Goal: Communication & Community: Connect with others

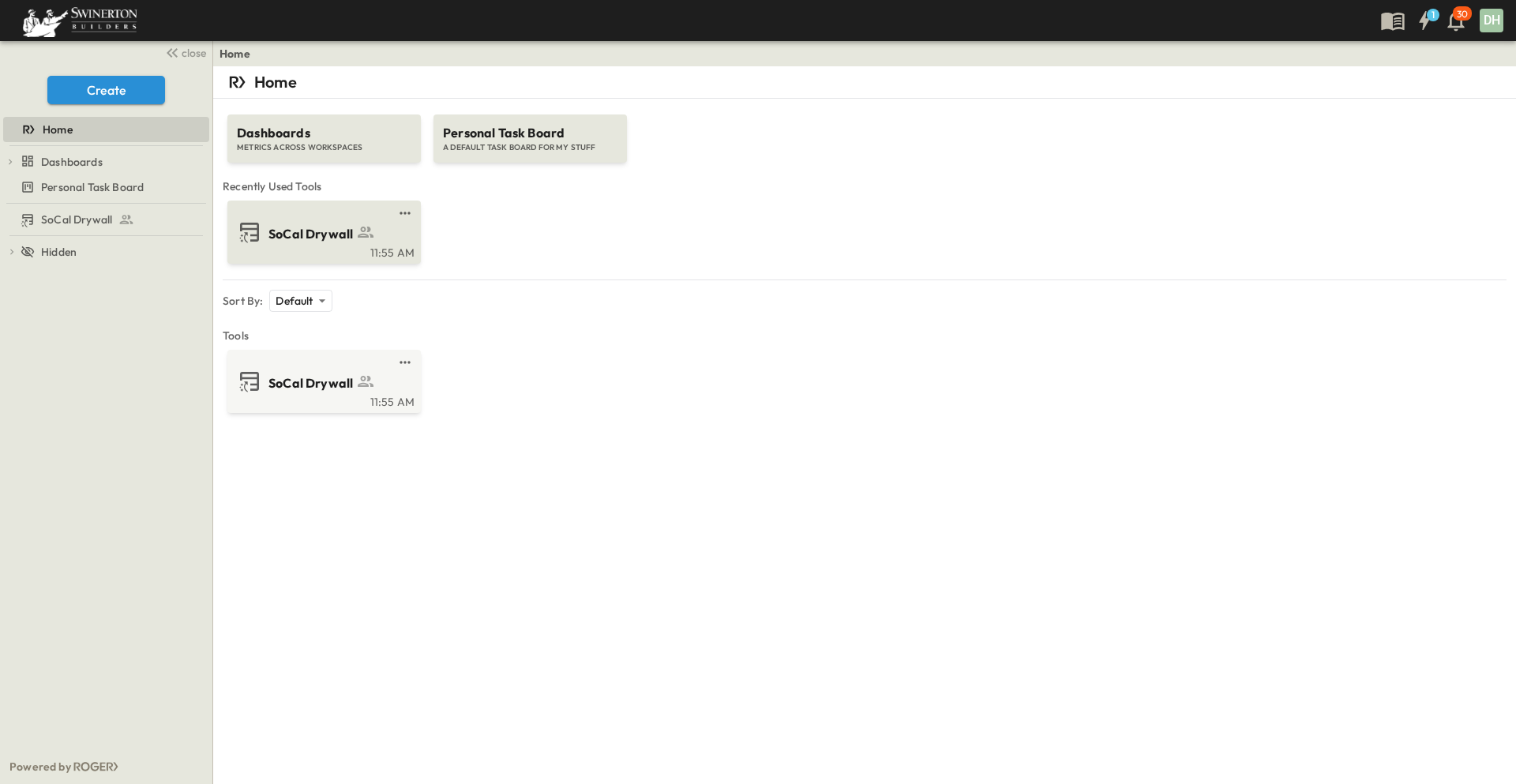
click at [301, 231] on span "SoCal Drywall" at bounding box center [311, 234] width 84 height 18
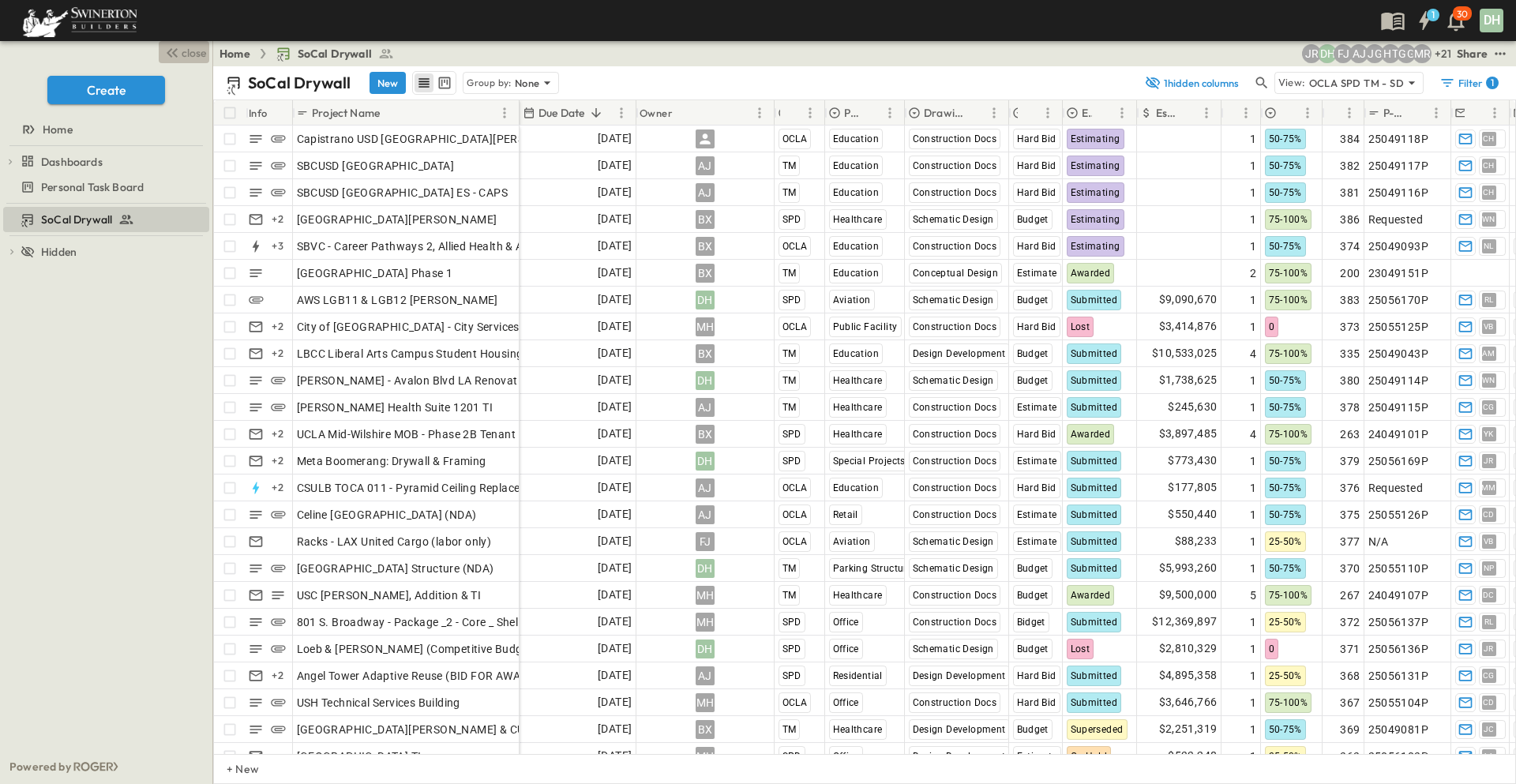
click at [202, 49] on span "close" at bounding box center [194, 53] width 24 height 16
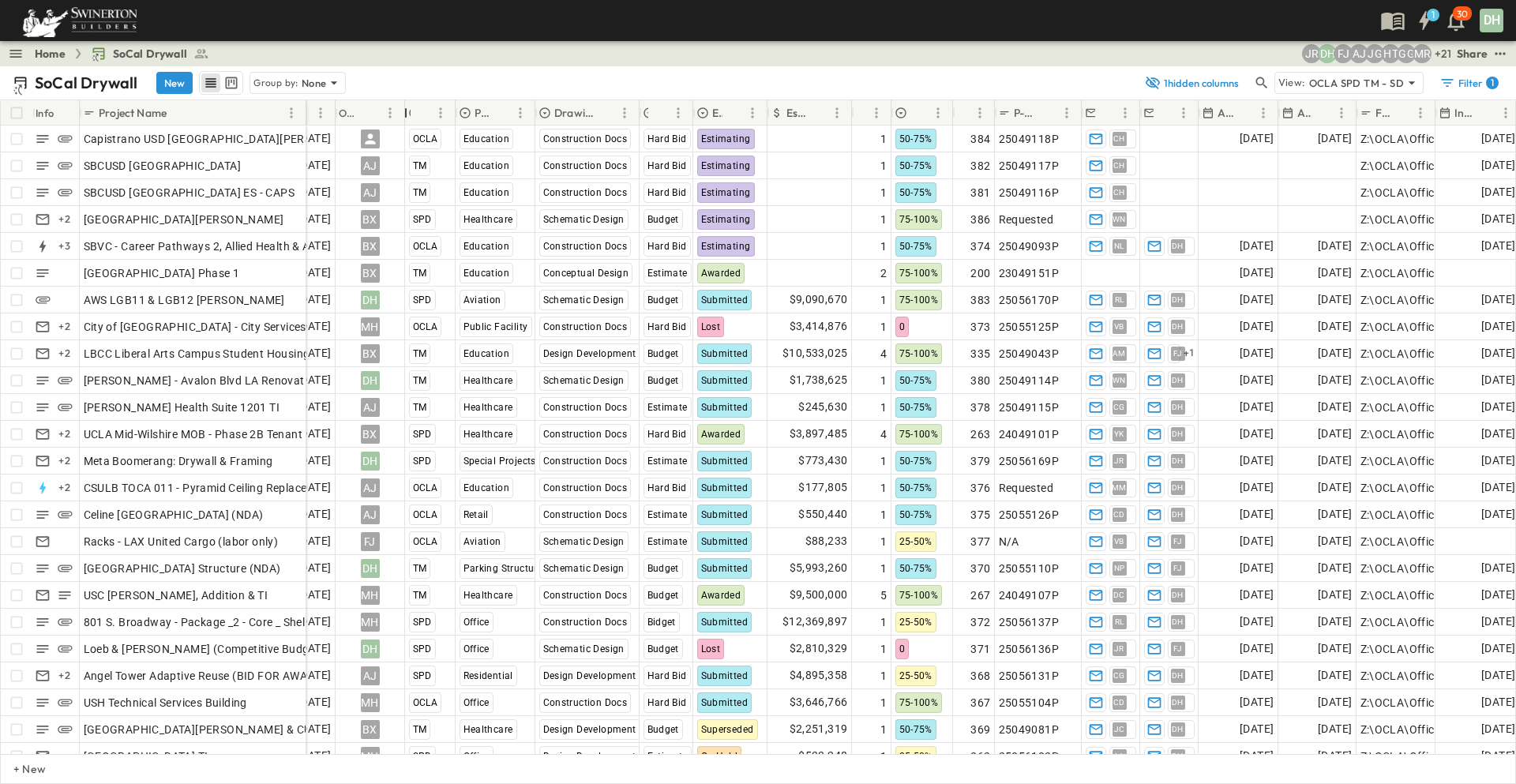
scroll to position [0, 74]
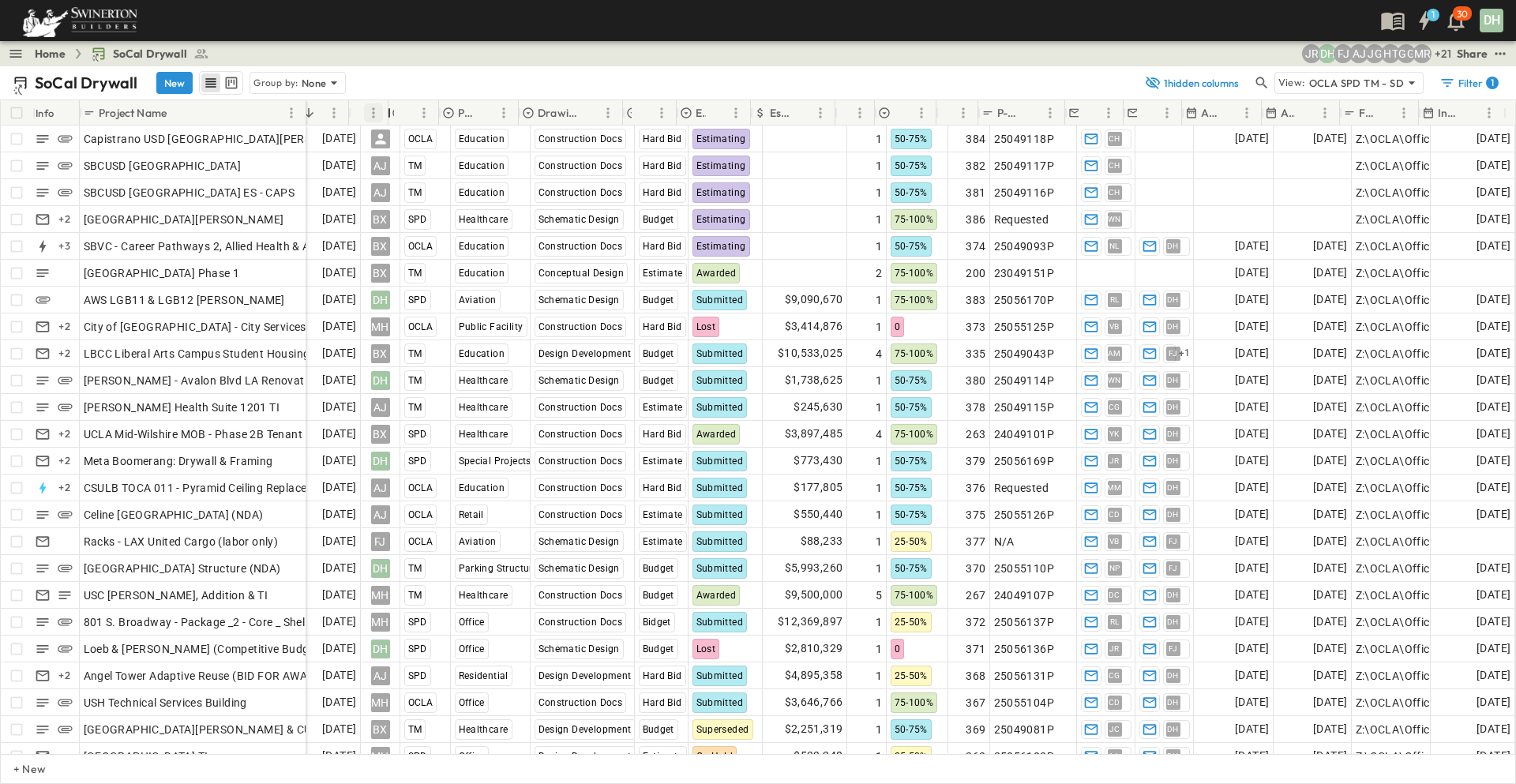
drag, startPoint x: 469, startPoint y: 113, endPoint x: 377, endPoint y: 114, distance: 92.0
click at [377, 114] on div "Owner" at bounding box center [368, 113] width 39 height 25
click at [357, 107] on div at bounding box center [350, 112] width 16 height 44
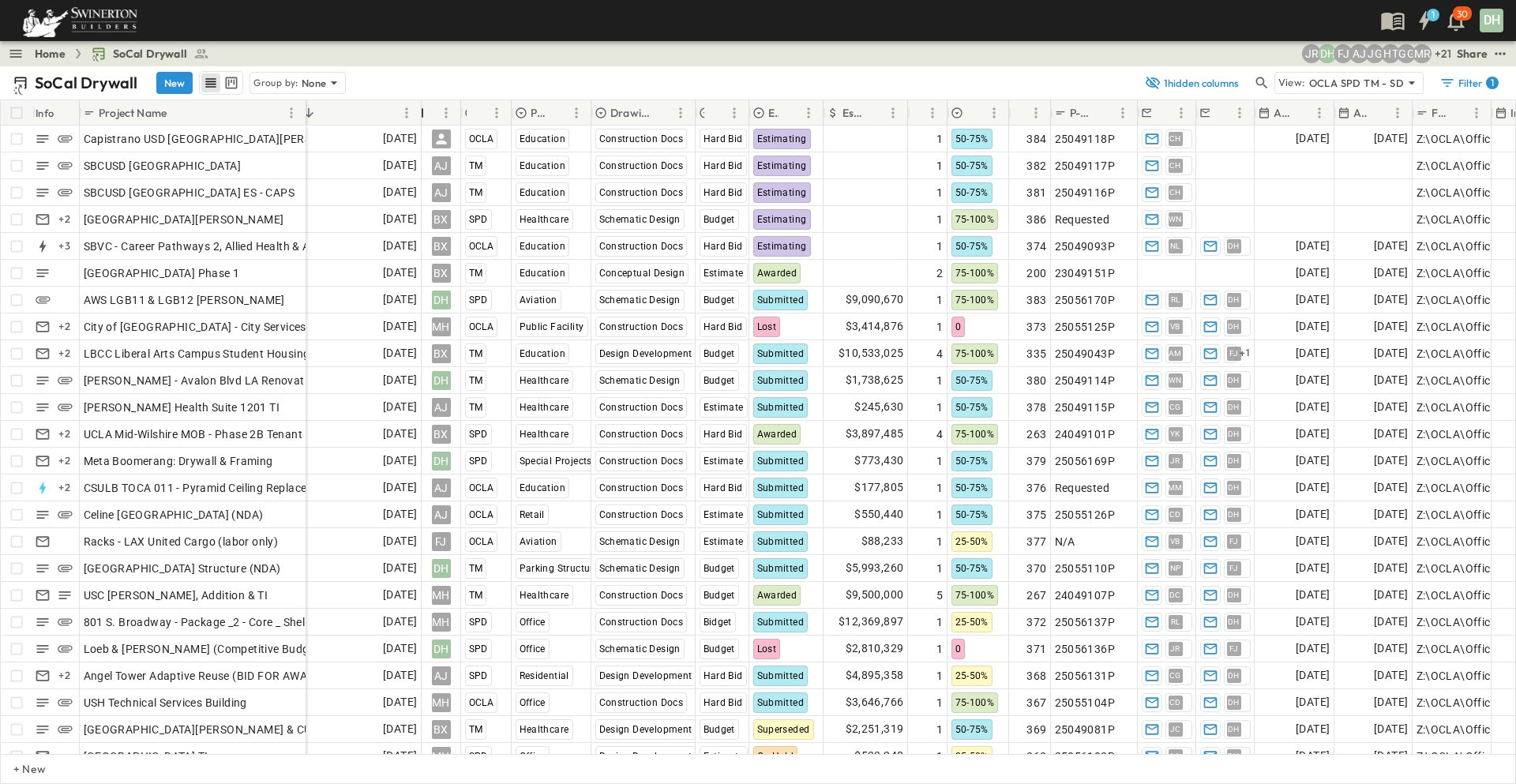
drag, startPoint x: 349, startPoint y: 111, endPoint x: 421, endPoint y: 111, distance: 72.0
click at [421, 111] on div at bounding box center [423, 112] width 16 height 44
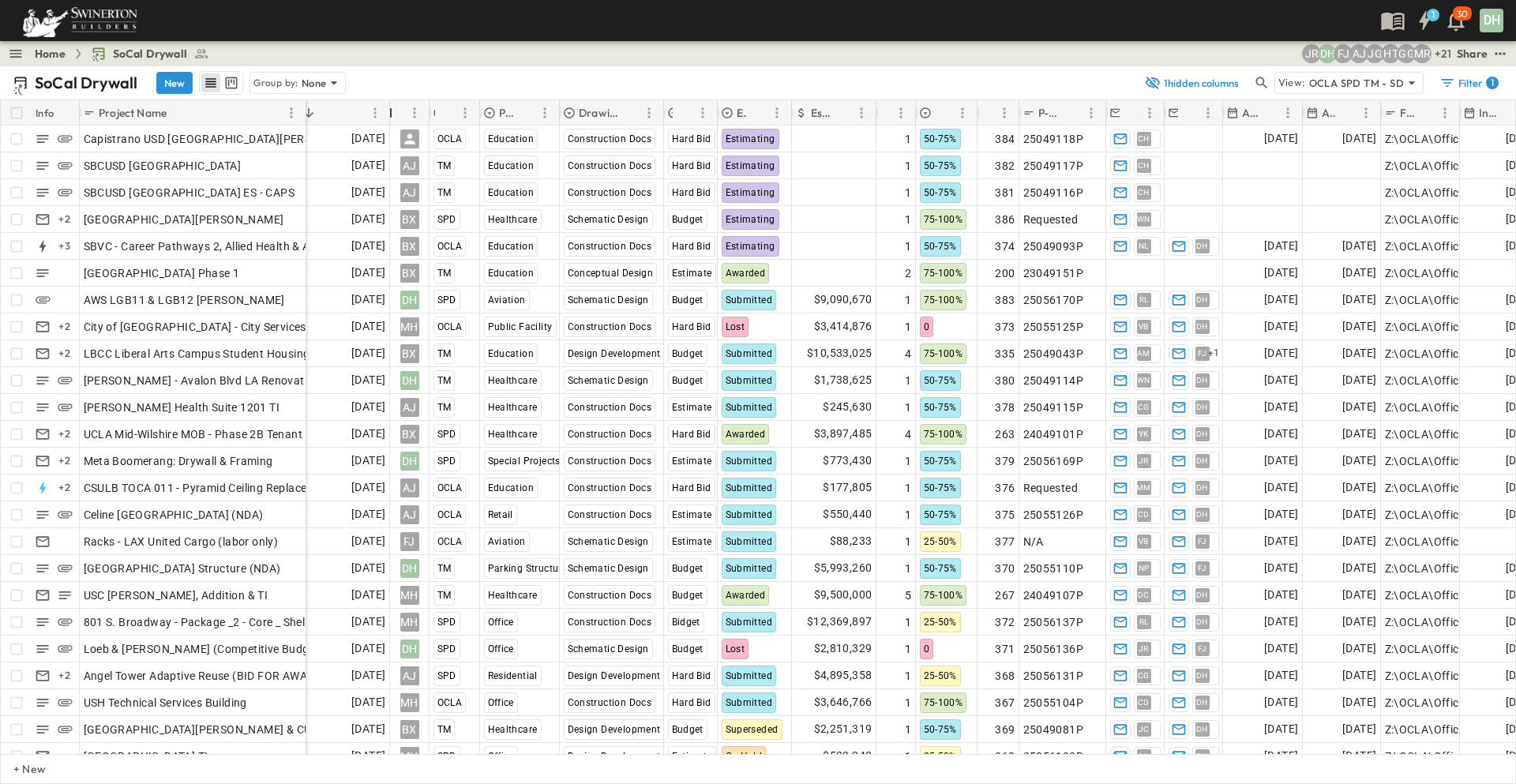
drag, startPoint x: 423, startPoint y: 105, endPoint x: 392, endPoint y: 109, distance: 31.3
click at [392, 109] on div at bounding box center [391, 112] width 16 height 44
click at [488, 50] on div "Home SoCal Drywall + 21 MR GG HT JG AJ FJ DH JR Share" at bounding box center [758, 54] width 1516 height 25
click at [478, 65] on div "Home SoCal Drywall + 21 MR GG HT JG AJ FJ DH JR Share" at bounding box center [758, 54] width 1516 height 25
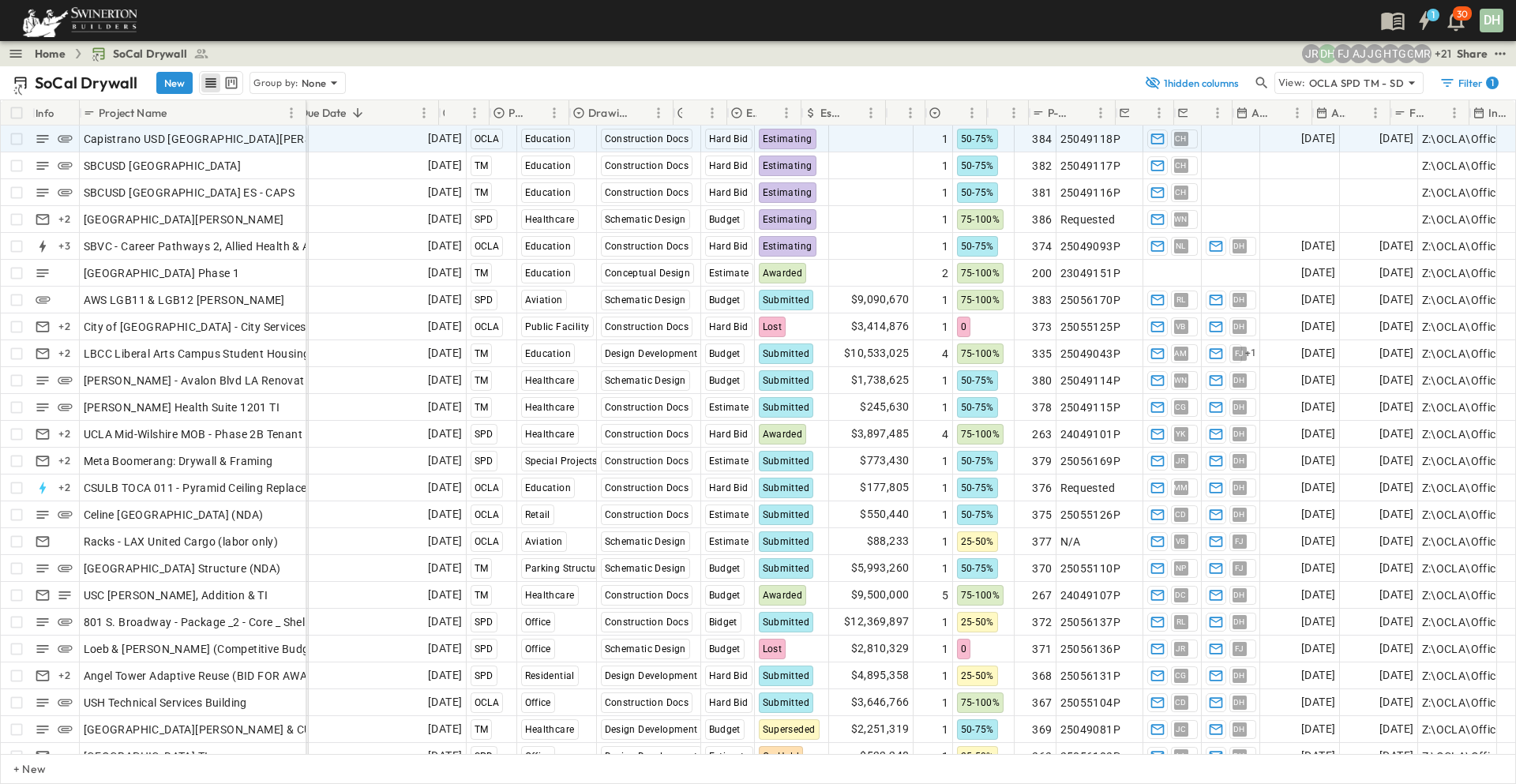
scroll to position [0, 0]
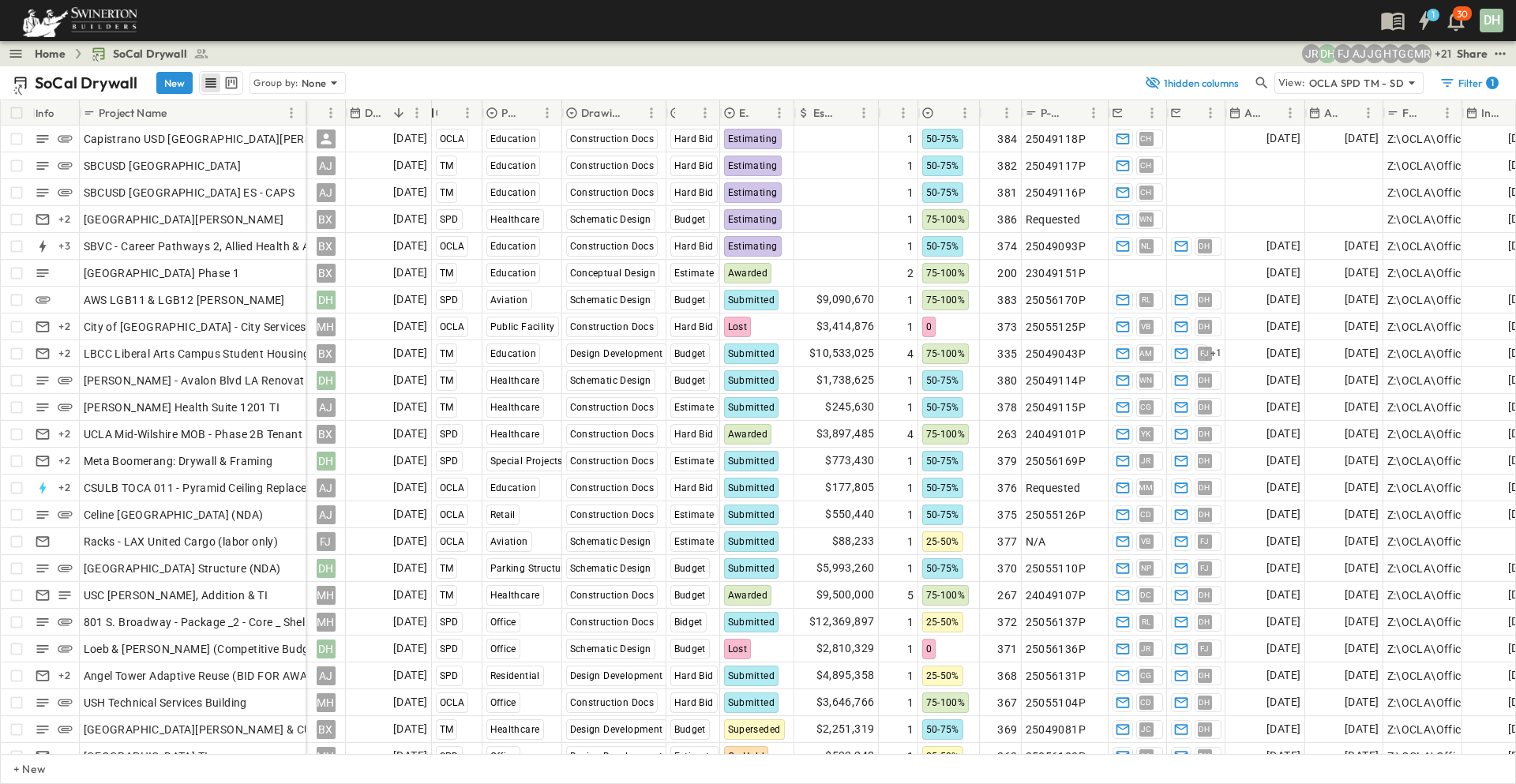
drag, startPoint x: 504, startPoint y: 113, endPoint x: 433, endPoint y: 123, distance: 71.7
click at [433, 123] on div at bounding box center [433, 112] width 16 height 44
click at [466, 70] on div "SoCal Drywall New Group by: None 1 hidden columns View: OCLA SPD TM - SD Filter…" at bounding box center [758, 82] width 1516 height 33
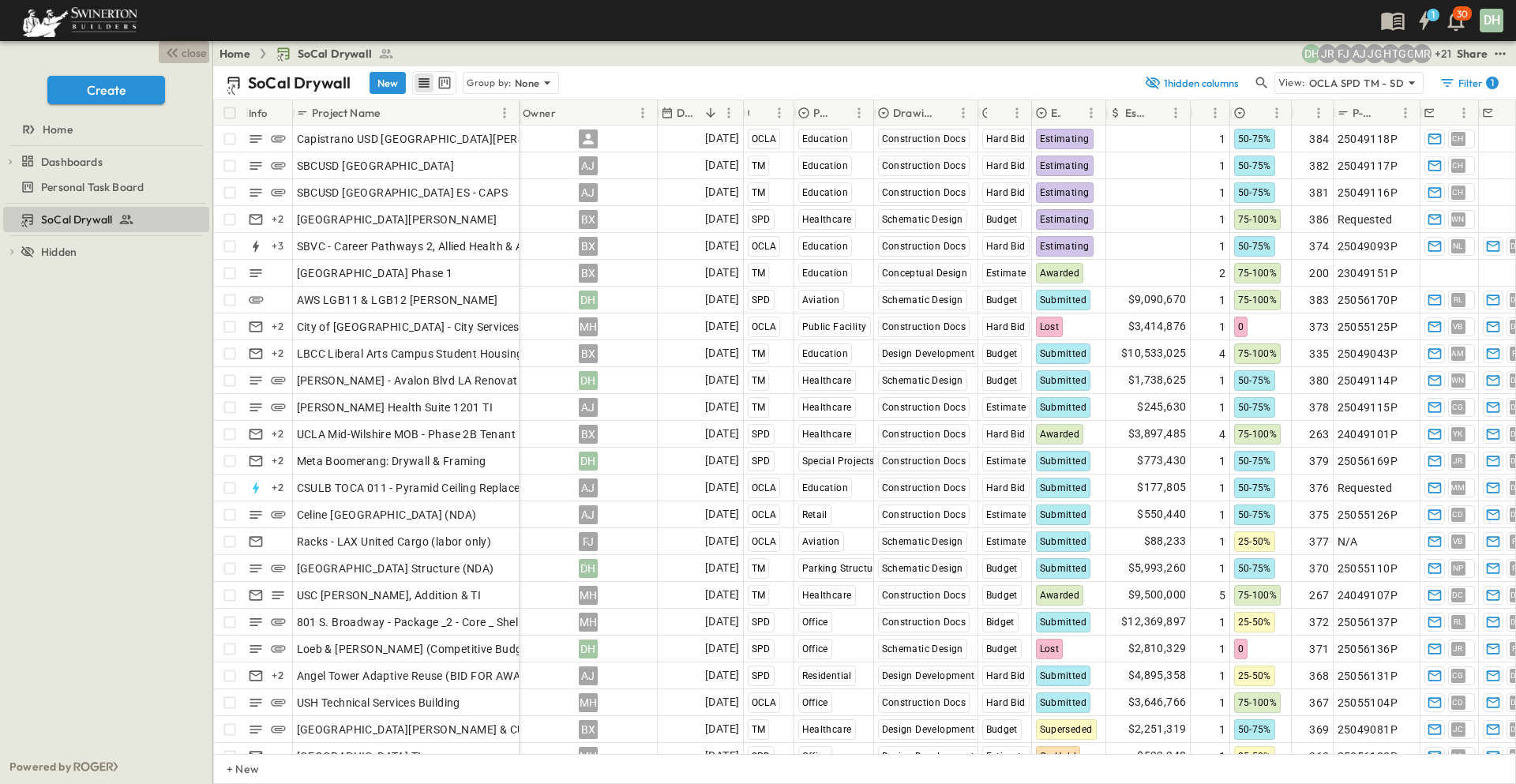
click at [183, 53] on span "close" at bounding box center [194, 53] width 24 height 16
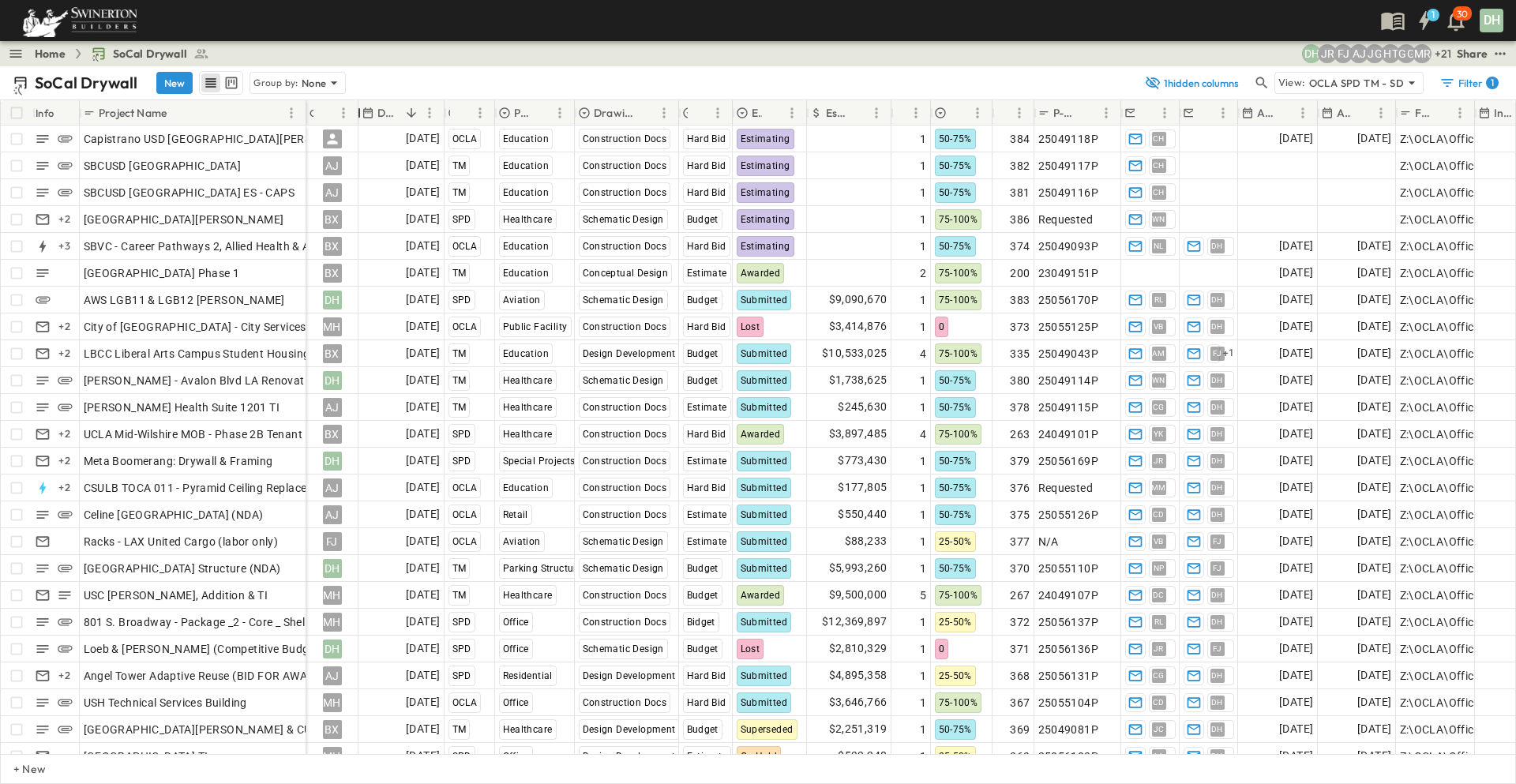
drag, startPoint x: 443, startPoint y: 112, endPoint x: 357, endPoint y: 123, distance: 86.7
click at [357, 123] on div "Owner" at bounding box center [359, 112] width 16 height 44
